Goal: Find specific page/section: Find specific page/section

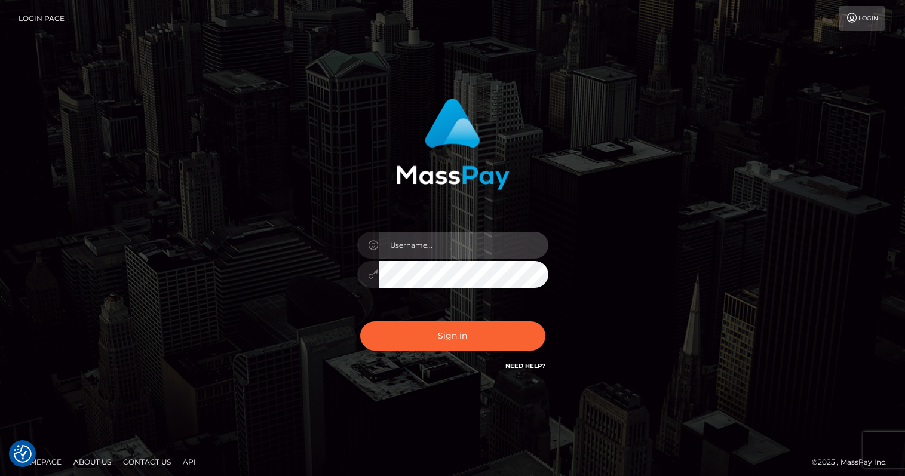
click at [474, 245] on input "text" at bounding box center [464, 245] width 170 height 27
type input "oli.fanvue"
click at [438, 243] on input "text" at bounding box center [464, 245] width 170 height 27
type input "oli.fanvue"
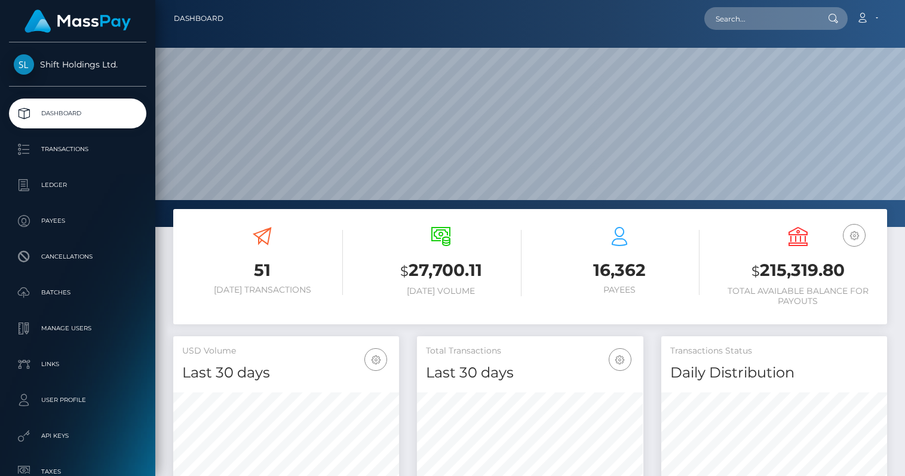
scroll to position [211, 226]
click at [760, 23] on input "text" at bounding box center [760, 18] width 112 height 23
paste input "[EMAIL_ADDRESS][DOMAIN_NAME]"
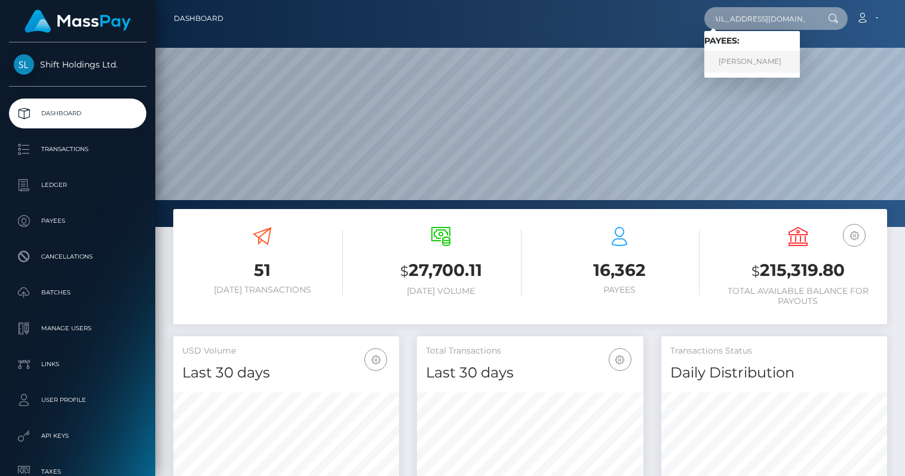
type input "trinitypride2121@gmail.com"
click at [766, 59] on link "URSZULA SAWARYN" at bounding box center [752, 62] width 96 height 22
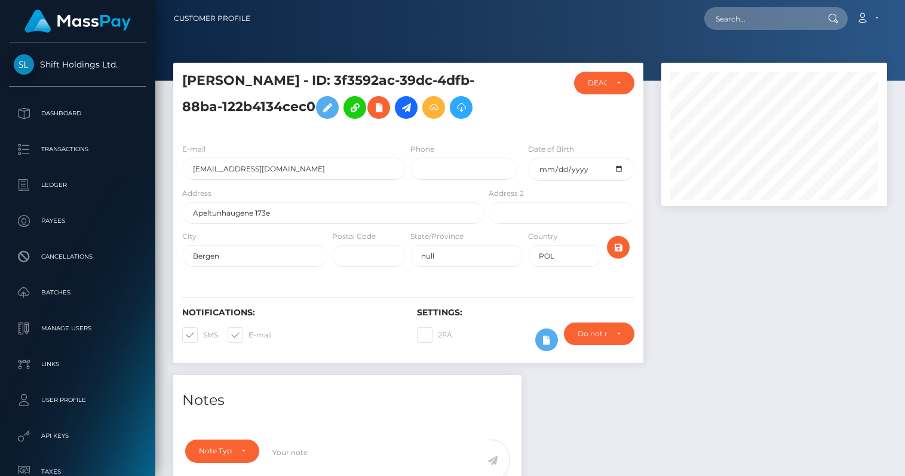
scroll to position [143, 226]
click at [761, 17] on input "text" at bounding box center [760, 18] width 112 height 23
paste input "maraskaye@gmail.com"
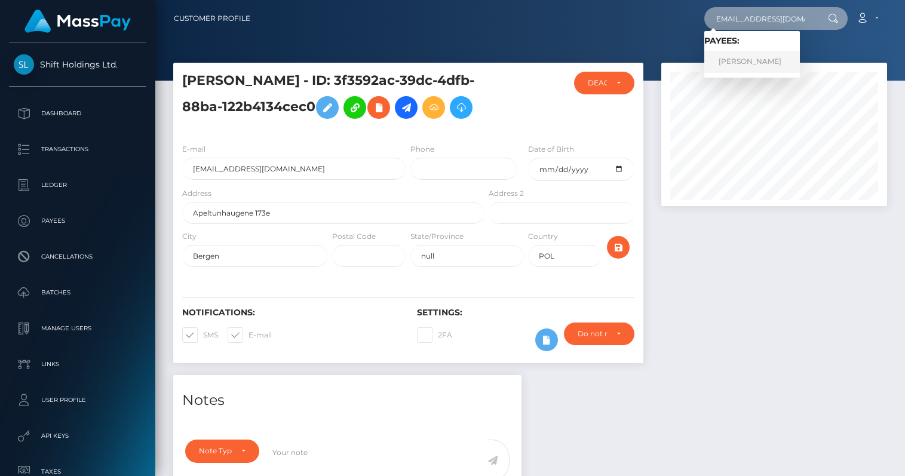
type input "maraskaye@gmail.com"
click at [774, 62] on link "ALIYAH TOMASELLO" at bounding box center [752, 62] width 96 height 22
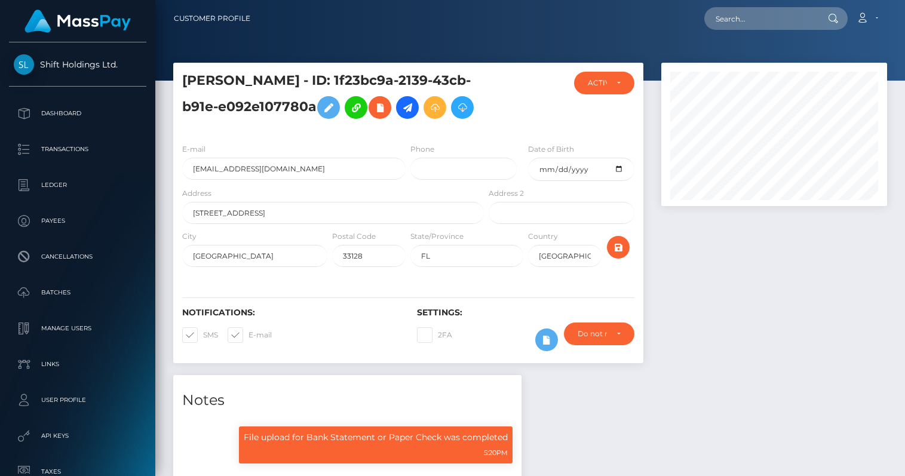
scroll to position [143, 226]
click at [771, 21] on input "text" at bounding box center [760, 18] width 112 height 23
paste input "897b39c2-e36a-4bf7-a406-d9c0df7345f7"
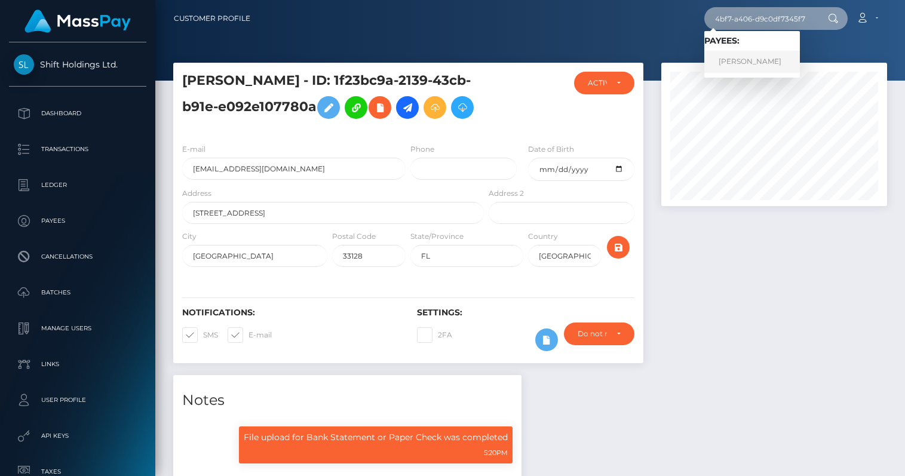
type input "897b39c2-e36a-4bf7-a406-d9c0df7345f7"
click at [769, 63] on link "MARCEL PFEIFFER" at bounding box center [752, 62] width 96 height 22
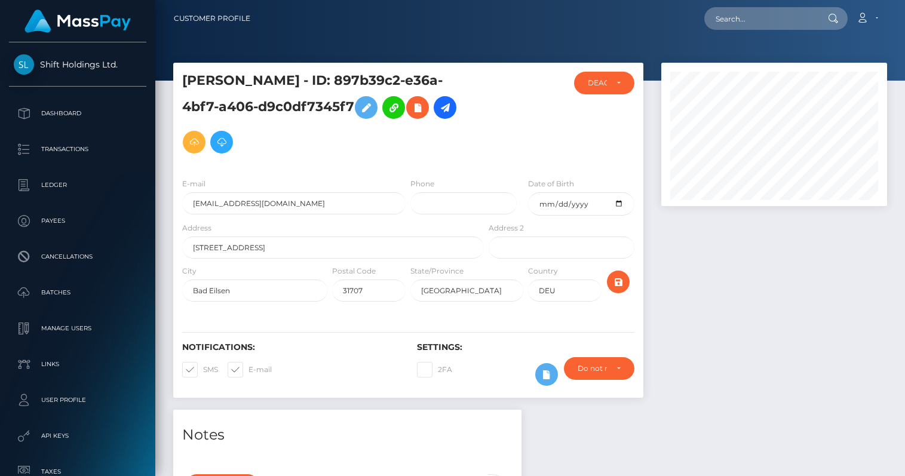
scroll to position [143, 226]
click at [761, 19] on input "text" at bounding box center [760, 18] width 112 height 23
paste input "fd447845-77cc-4522-a76a-fe309b3a8c37"
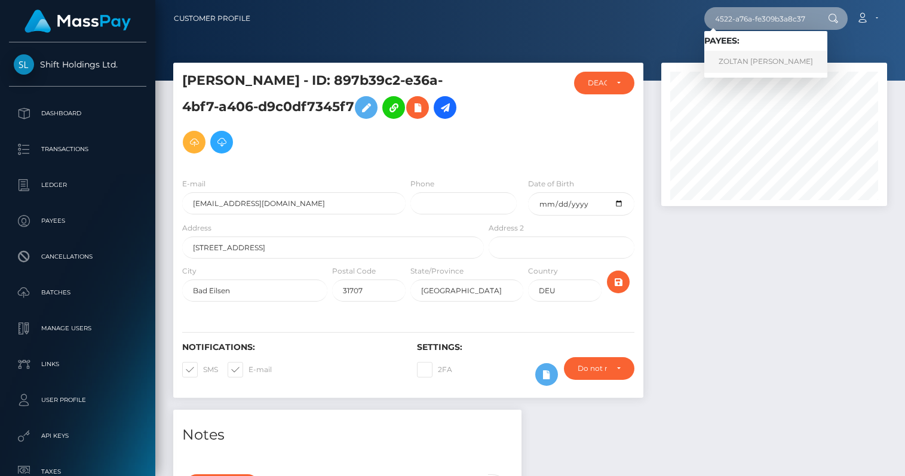
type input "fd447845-77cc-4522-a76a-fe309b3a8c37"
click at [766, 59] on link "ZOLTAN JONATAN DUDAS" at bounding box center [765, 62] width 123 height 22
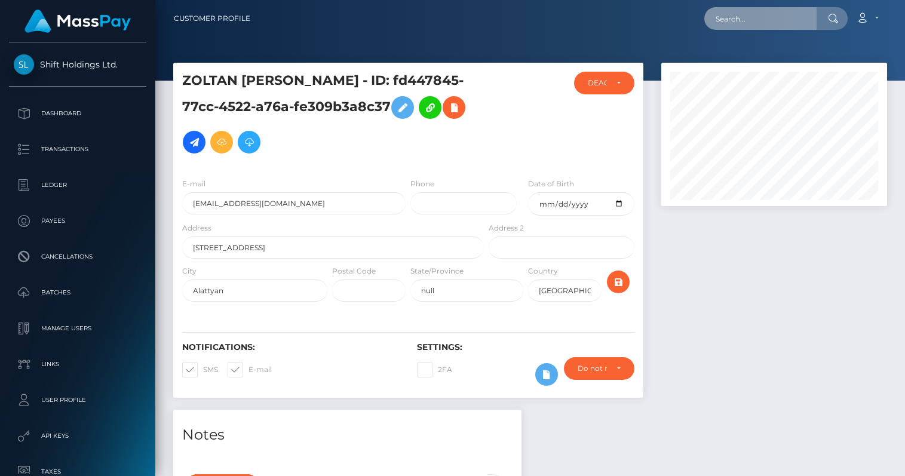
click at [783, 23] on input "text" at bounding box center [760, 18] width 112 height 23
paste input "2e315fc4-9ddf-4236-912f-9190540855b2"
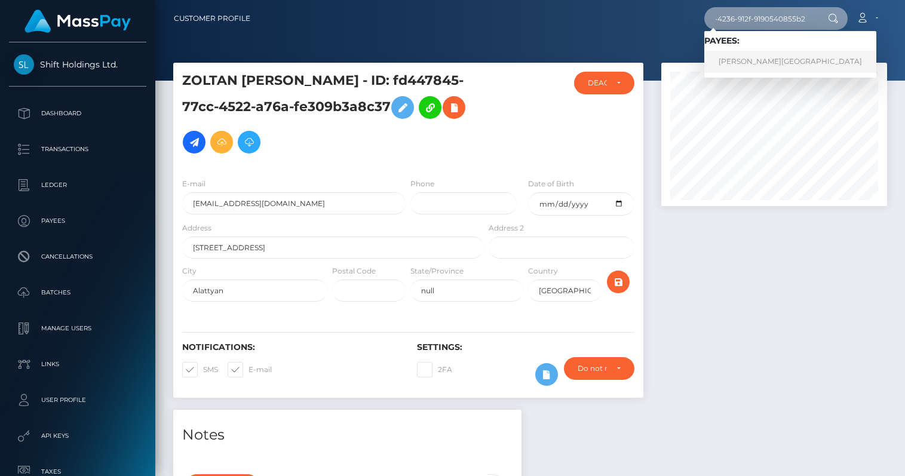
type input "2e315fc4-9ddf-4236-912f-9190540855b2"
click at [775, 55] on link "NICHOLAS CAIN BEACH" at bounding box center [790, 62] width 172 height 22
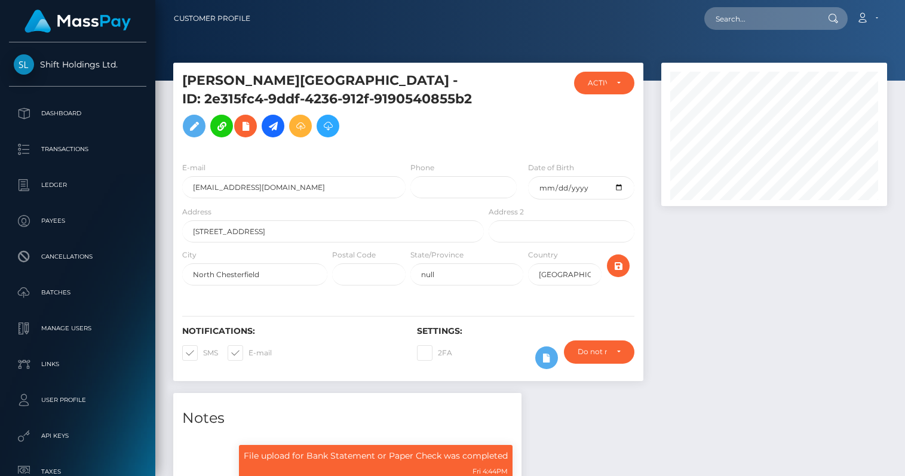
scroll to position [143, 226]
click at [737, 29] on input "text" at bounding box center [760, 18] width 112 height 23
paste input "maraskaye@gmail.com"
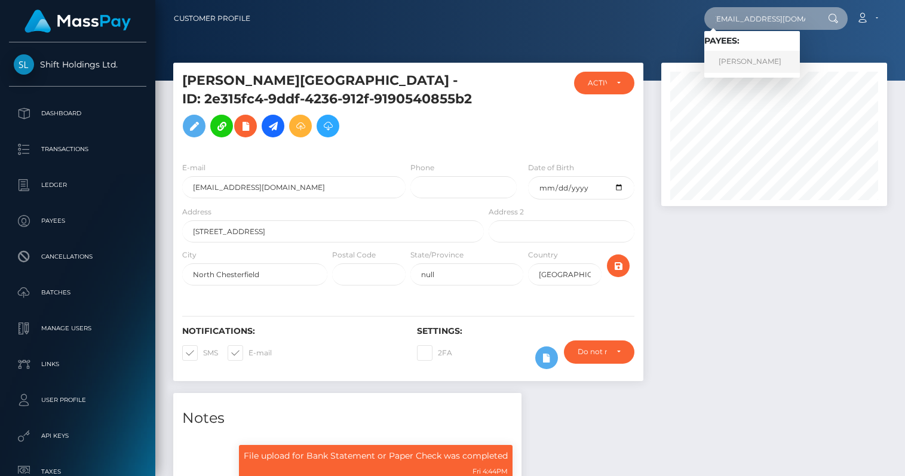
type input "maraskaye@gmail.com"
click at [762, 59] on link "ALIYAH TOMASELLO" at bounding box center [752, 62] width 96 height 22
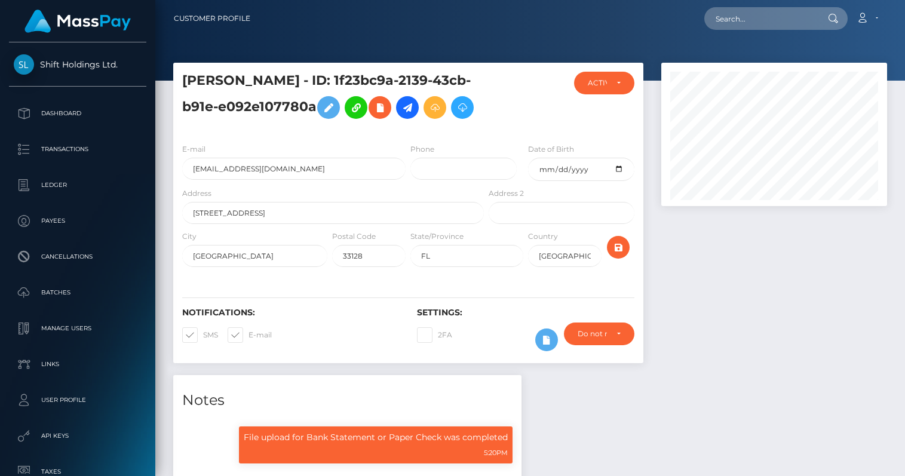
scroll to position [143, 226]
